Goal: Find specific page/section: Find specific page/section

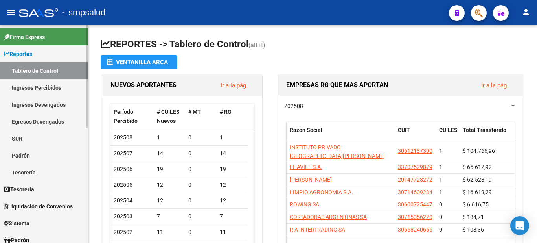
click at [18, 54] on span "Reportes" at bounding box center [18, 54] width 28 height 9
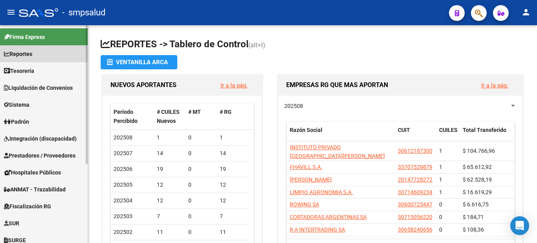
click at [30, 51] on span "Reportes" at bounding box center [18, 54] width 28 height 9
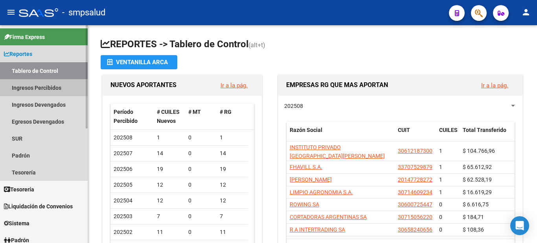
click at [48, 88] on link "Ingresos Percibidos" at bounding box center [44, 87] width 88 height 17
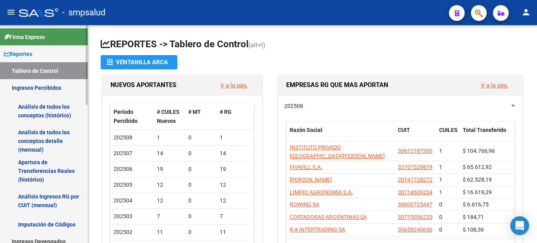
click at [28, 107] on link "Análisis de todos los conceptos (histórico)" at bounding box center [44, 111] width 88 height 30
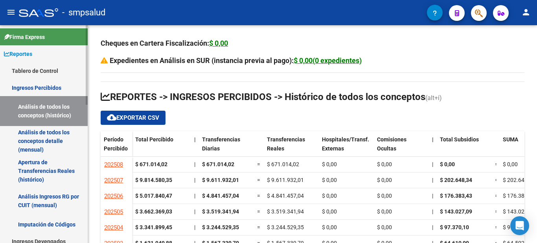
click at [48, 139] on link "Análisis de todos los conceptos detalle (mensual)" at bounding box center [44, 141] width 88 height 30
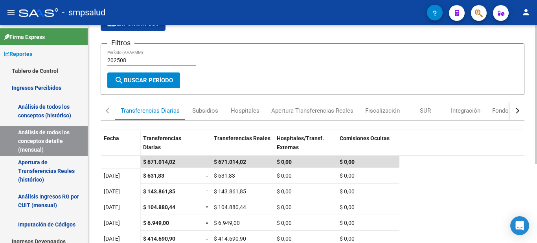
scroll to position [13, 0]
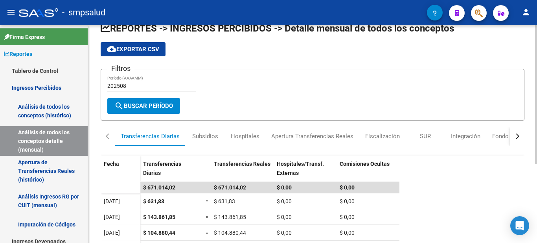
click at [537, 101] on div at bounding box center [536, 104] width 2 height 139
